Goal: Communication & Community: Answer question/provide support

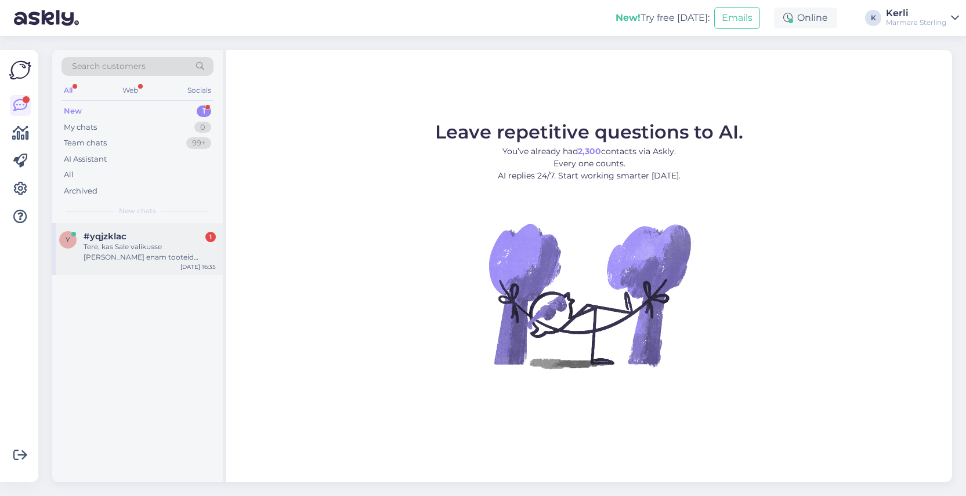
click at [164, 226] on div "y #yqjzklac 1 Tere, kas Sale valikusse [PERSON_NAME] enam tooteid juurde? [DATE…" at bounding box center [137, 249] width 171 height 52
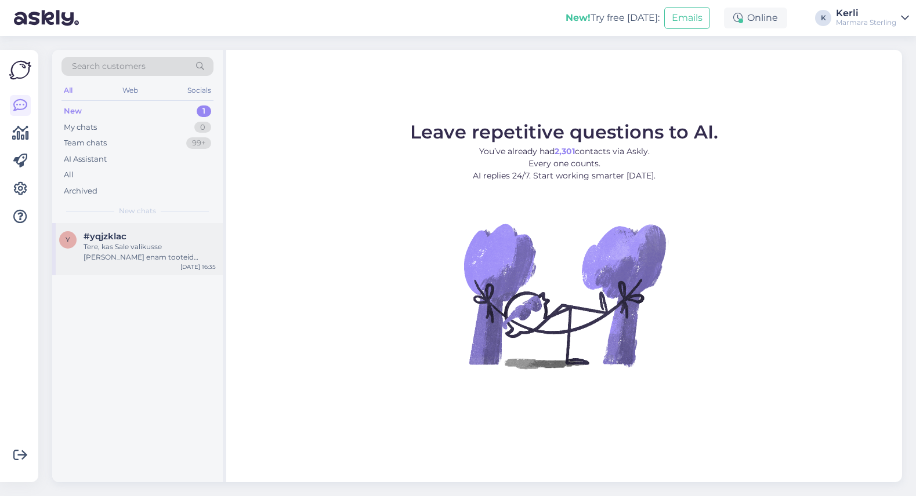
click at [100, 266] on div "y #yqjzklac Tere, kas Sale valikusse [PERSON_NAME] enam tooteid juurde? [DATE] …" at bounding box center [137, 249] width 171 height 52
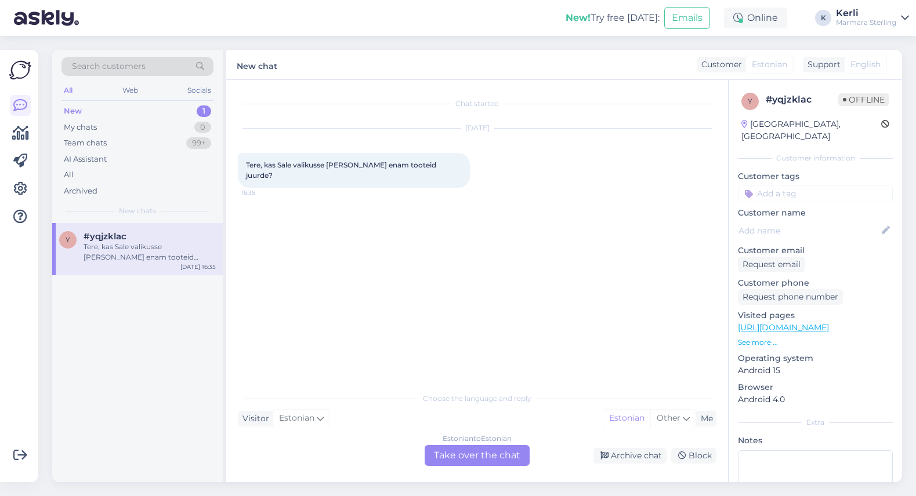
click at [488, 450] on div "Estonian to Estonian Take over the chat" at bounding box center [477, 455] width 105 height 21
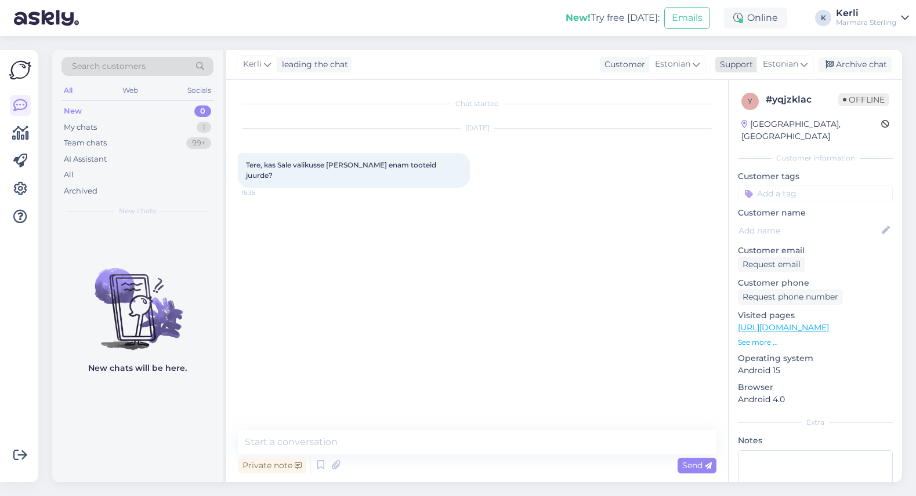
click at [776, 61] on span "Estonian" at bounding box center [780, 64] width 35 height 13
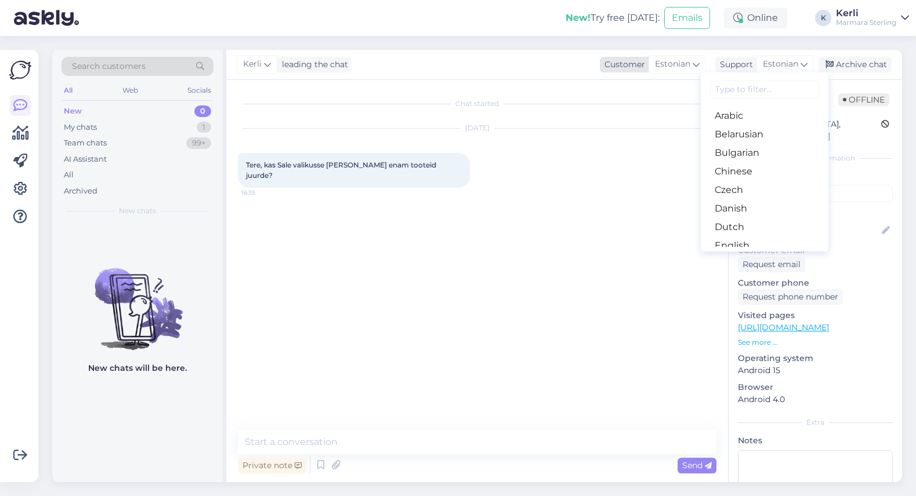
click at [699, 64] on div "Estonian" at bounding box center [676, 64] width 57 height 19
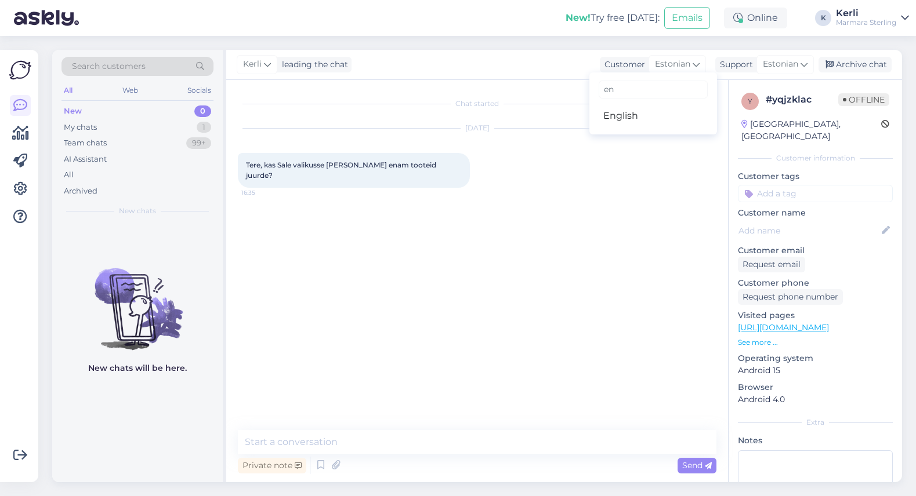
type input "e"
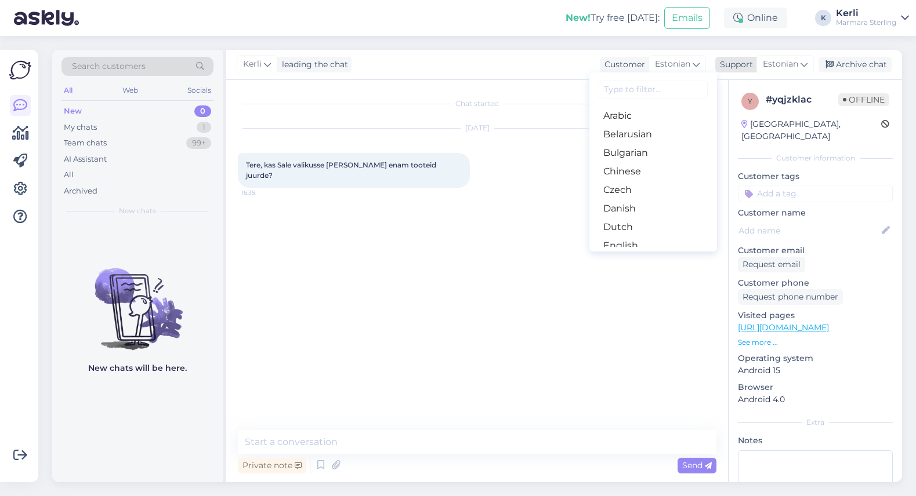
click at [789, 67] on span "Estonian" at bounding box center [780, 64] width 35 height 13
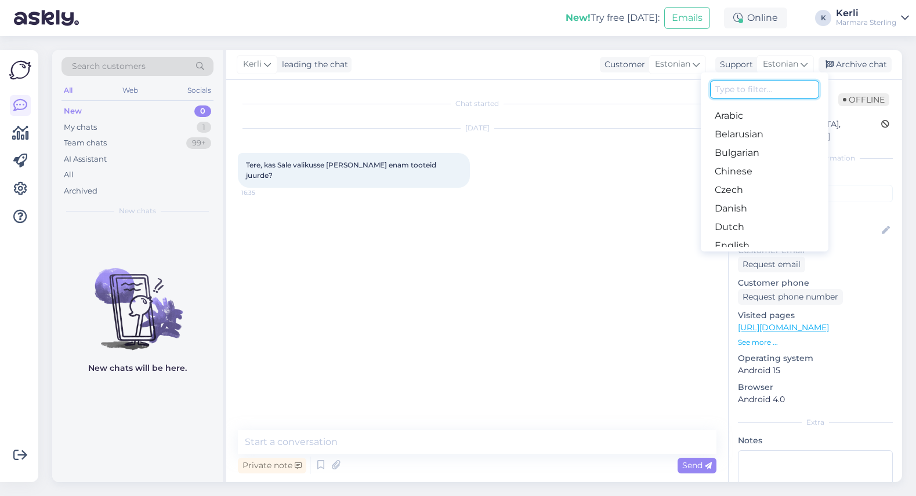
click at [763, 92] on input at bounding box center [764, 90] width 109 height 18
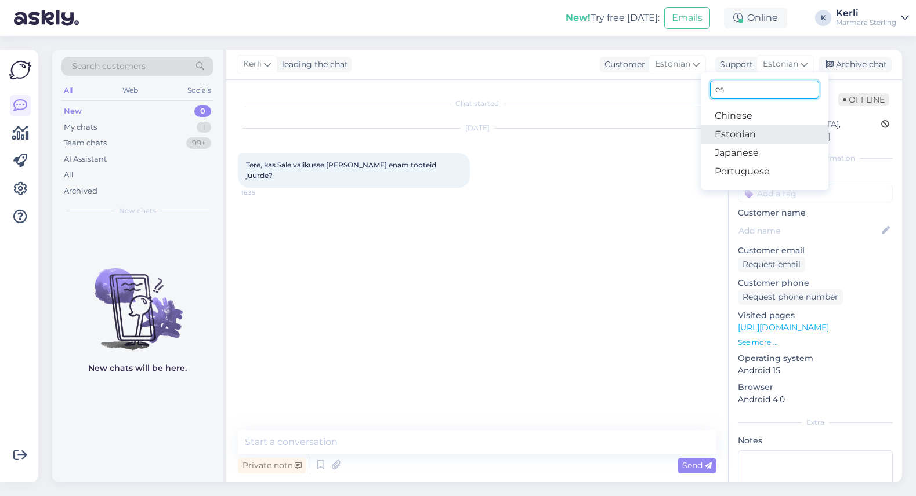
type input "es"
click at [752, 131] on link "Estonian" at bounding box center [765, 134] width 128 height 19
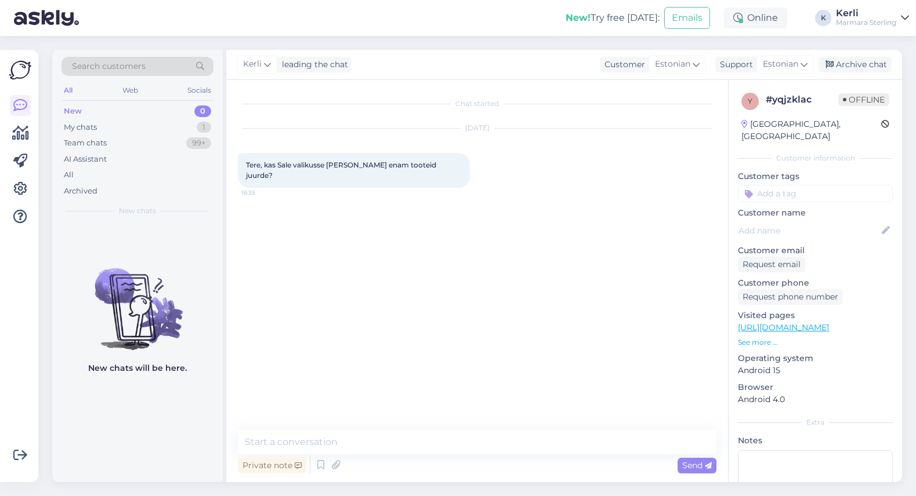
click at [515, 222] on div "Chat started Aug 19 2025 Tere, kas Sale valikusse ei tule enam tooteid juurde? …" at bounding box center [482, 256] width 489 height 328
click at [355, 436] on textarea at bounding box center [477, 442] width 478 height 24
drag, startPoint x: 330, startPoint y: 161, endPoint x: 465, endPoint y: 162, distance: 135.1
click at [465, 162] on div "Aug 19 2025 Tere, kas Sale valikusse ei tule enam tooteid juurde? 16:35" at bounding box center [477, 158] width 478 height 85
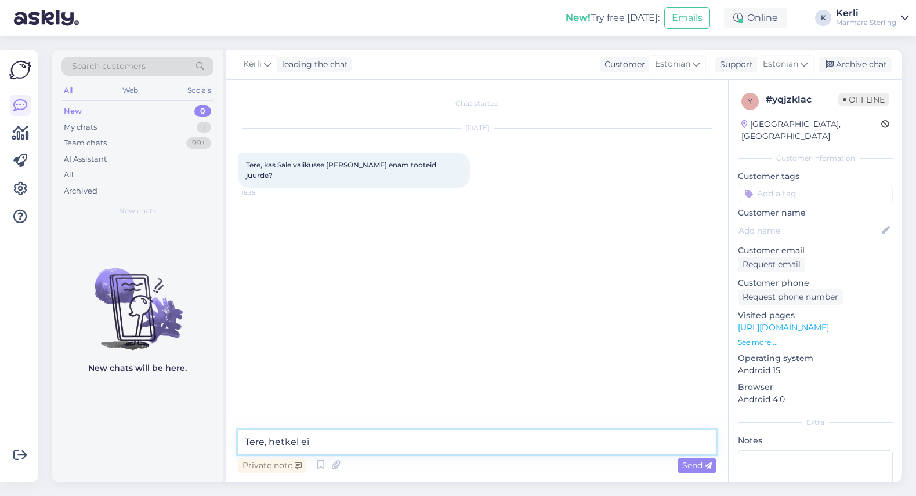
click at [350, 445] on textarea "Tere, hetkel ei" at bounding box center [477, 442] width 478 height 24
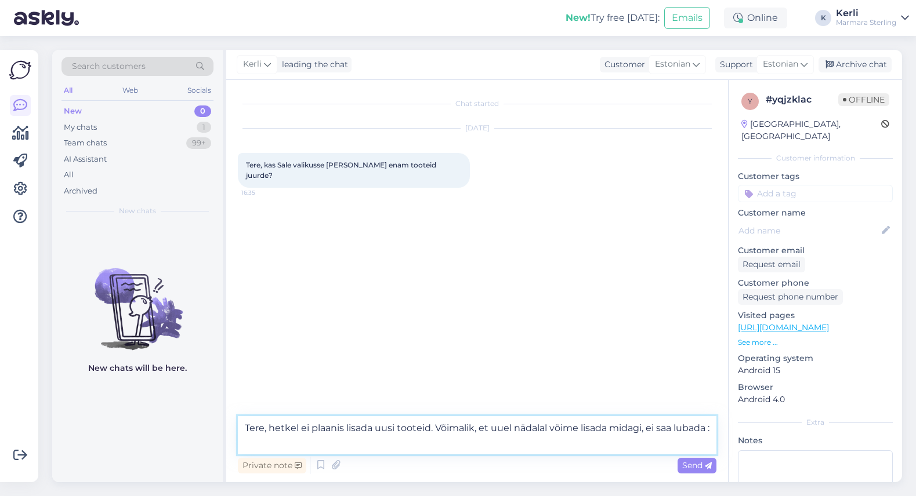
type textarea "Tere, hetkel ei plaanis lisada uusi tooteid. Võimalik, et uuel nädalal võime li…"
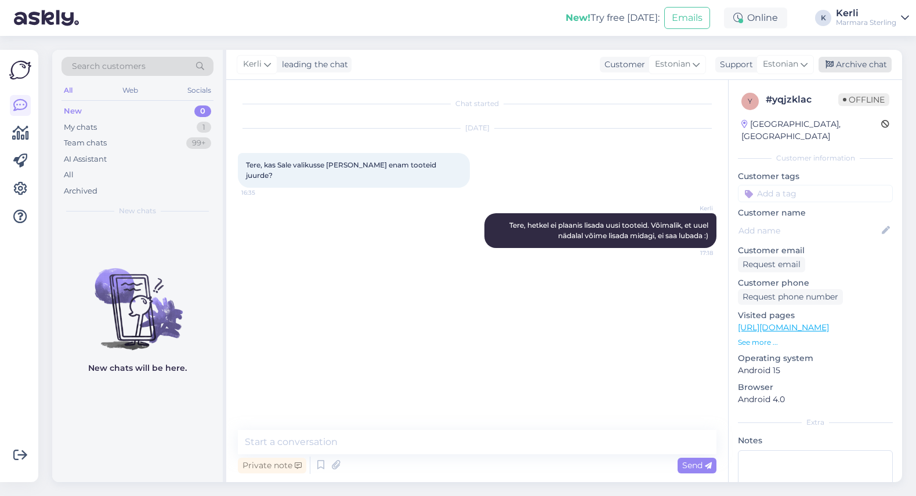
click at [861, 63] on div "Archive chat" at bounding box center [854, 65] width 73 height 16
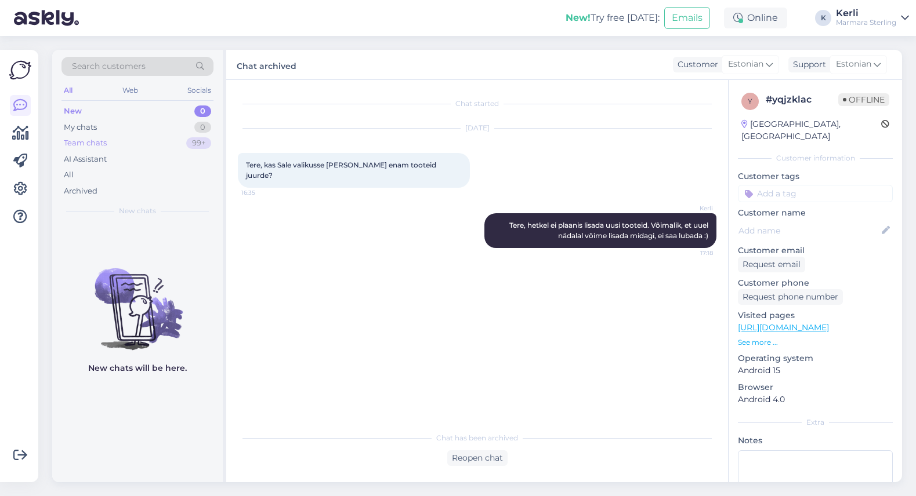
click at [133, 146] on div "Team chats 99+" at bounding box center [137, 143] width 152 height 16
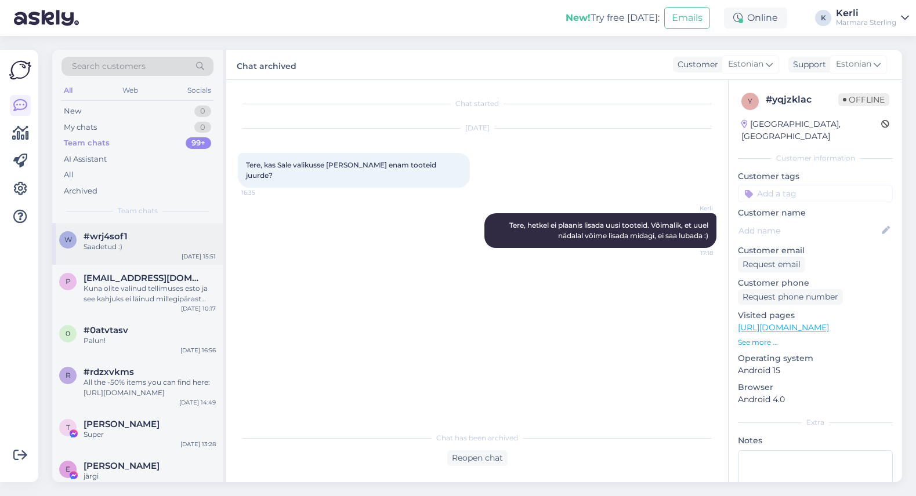
click at [126, 257] on div "w #wrj4sof1 Saadetud :) Aug 19 15:51" at bounding box center [137, 244] width 171 height 42
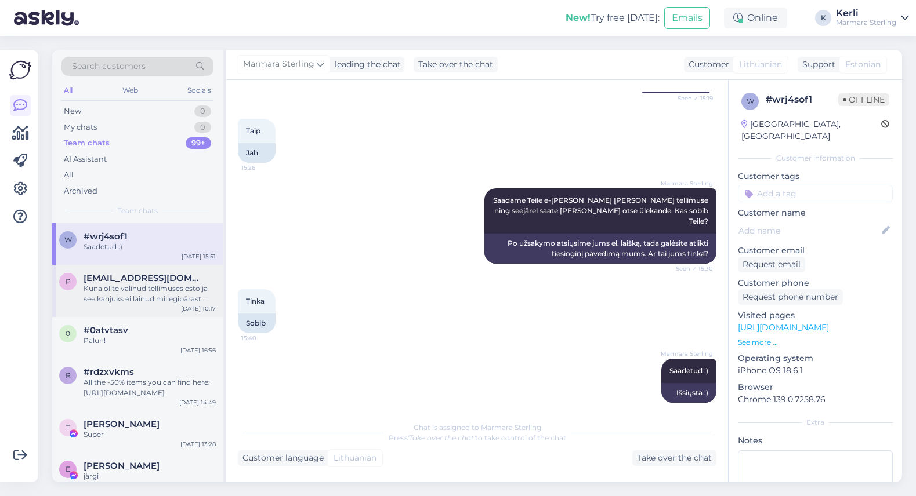
click at [138, 289] on div "Kuna olite valinud tellimuses esto ja see kahjuks ei läinud millegipärast läbi,…" at bounding box center [150, 294] width 132 height 21
